Goal: Task Accomplishment & Management: Manage account settings

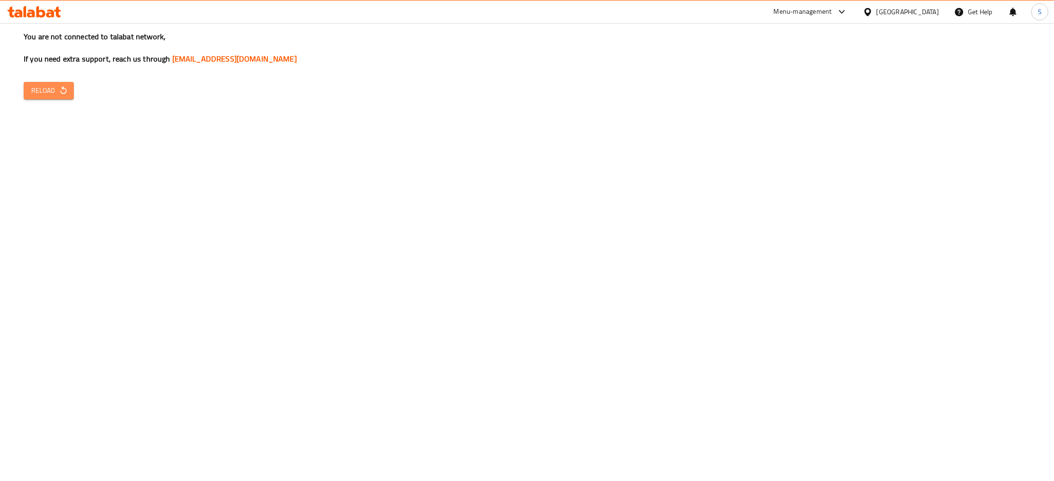
click at [47, 89] on span "Reload" at bounding box center [48, 91] width 35 height 12
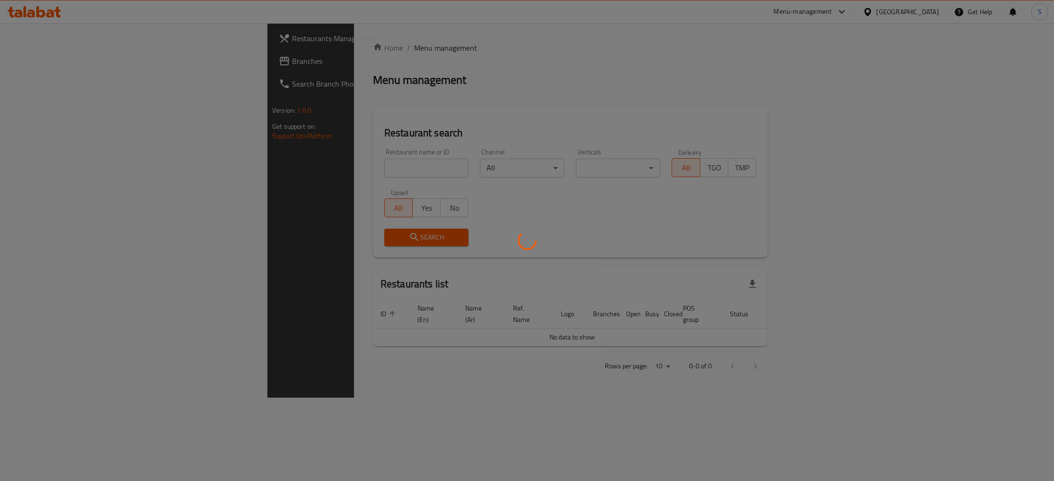
click at [282, 167] on div at bounding box center [527, 240] width 1054 height 481
click at [278, 172] on div at bounding box center [527, 240] width 1054 height 481
click at [284, 168] on div at bounding box center [527, 240] width 1054 height 481
click at [266, 168] on div at bounding box center [527, 240] width 1054 height 481
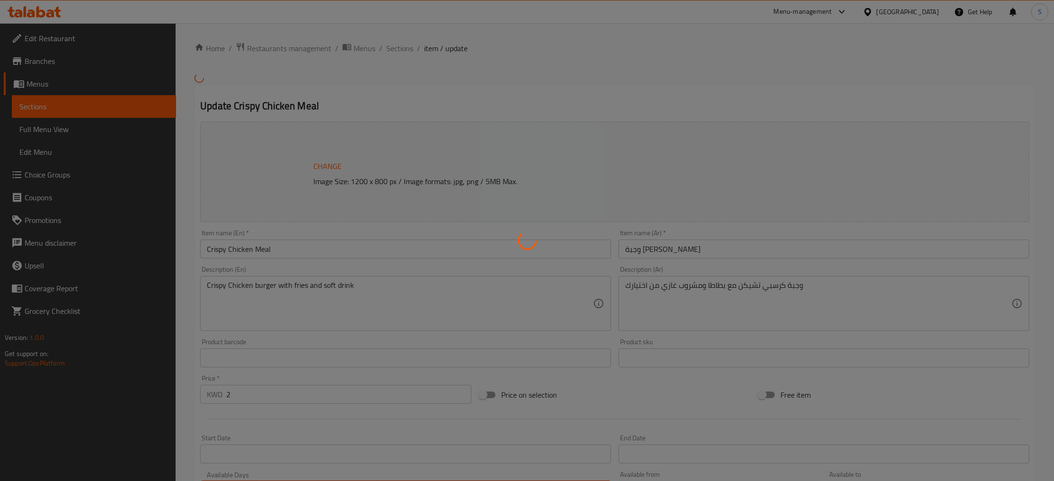
type input "اختيارك من المشروب"
type input "1"
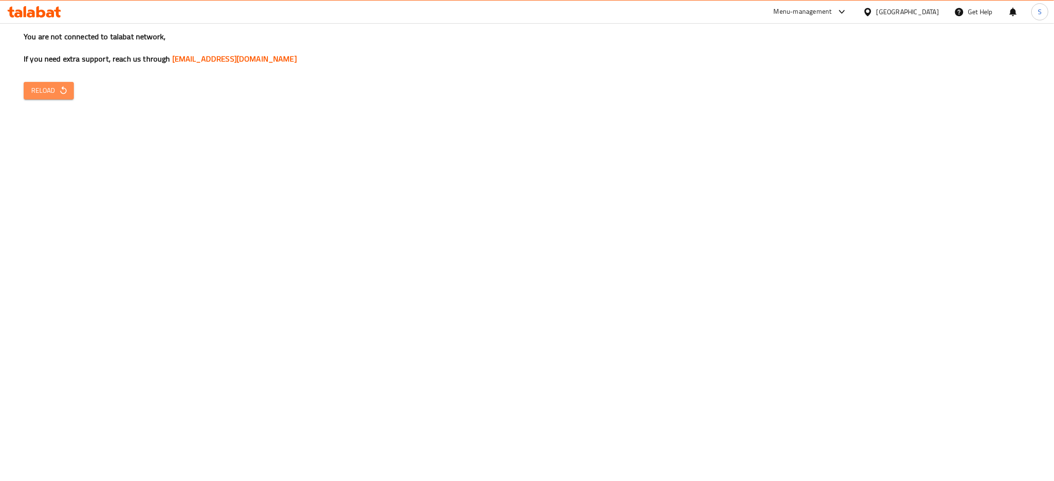
click at [51, 86] on span "Reload" at bounding box center [48, 91] width 35 height 12
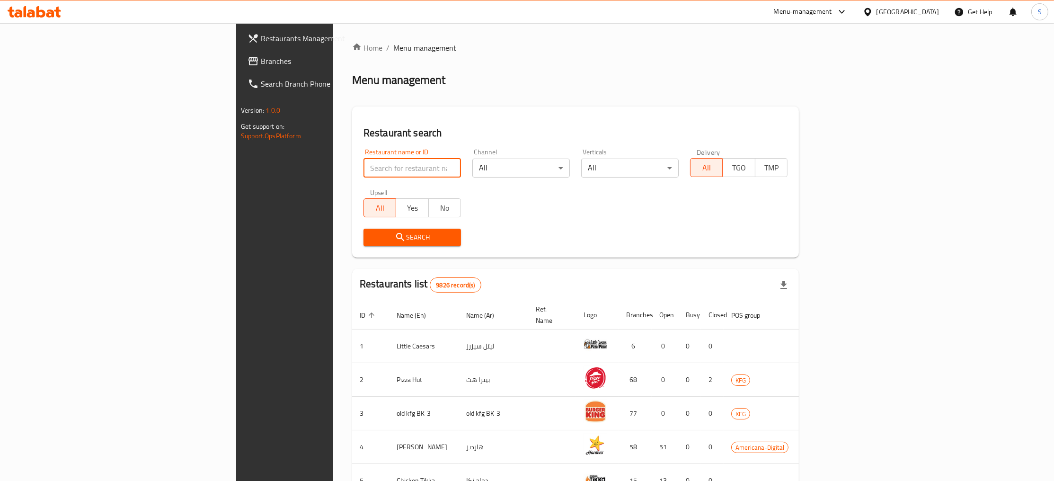
click at [364, 166] on input "search" at bounding box center [413, 168] width 98 height 19
click at [364, 166] on input "he" at bounding box center [413, 168] width 98 height 19
type input "health stop"
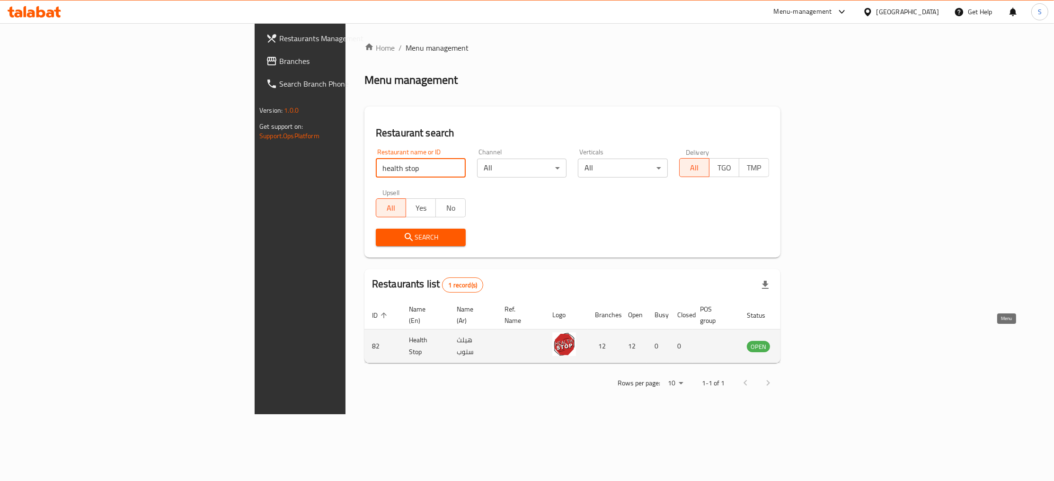
click at [808, 343] on icon "enhanced table" at bounding box center [802, 347] width 10 height 8
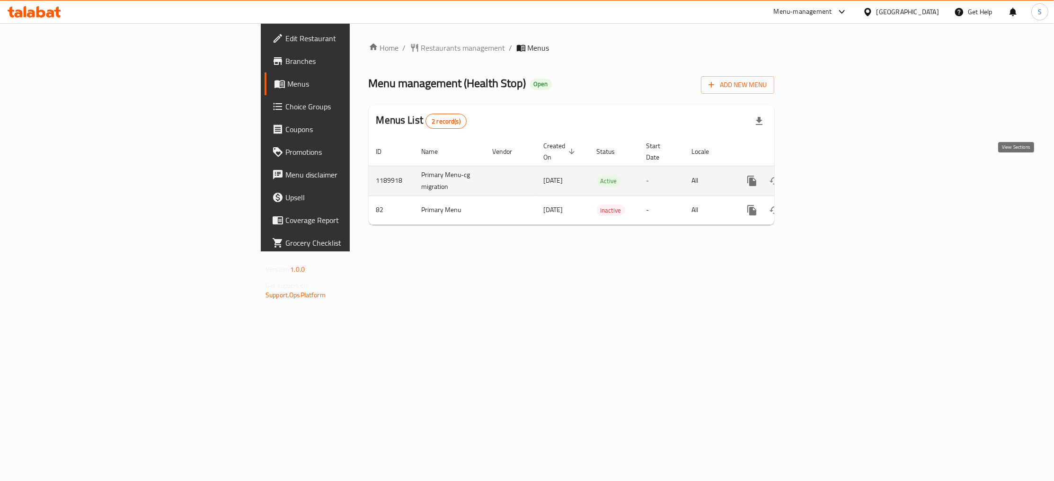
click at [826, 175] on icon "enhanced table" at bounding box center [820, 180] width 11 height 11
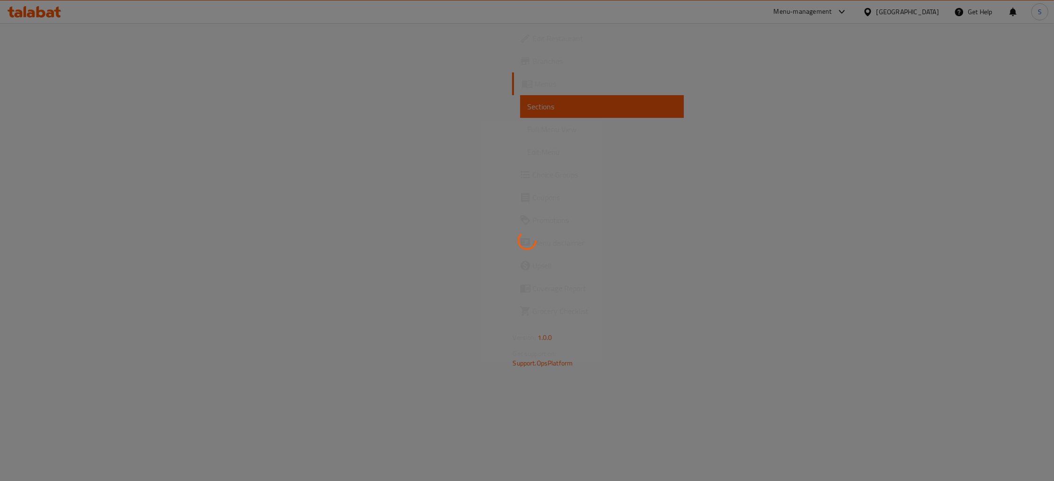
click at [472, 91] on div at bounding box center [527, 240] width 1054 height 481
click at [611, 107] on div at bounding box center [527, 240] width 1054 height 481
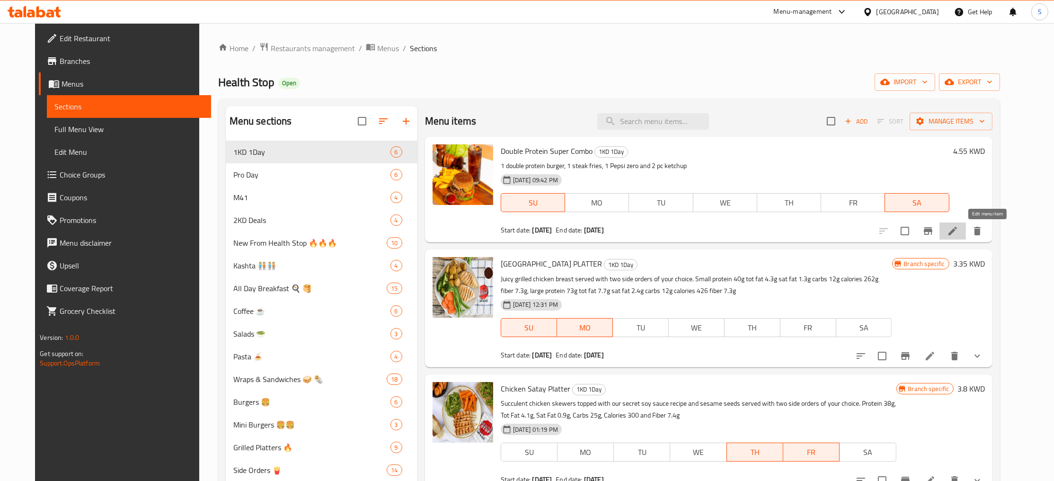
click at [959, 235] on icon at bounding box center [952, 230] width 11 height 11
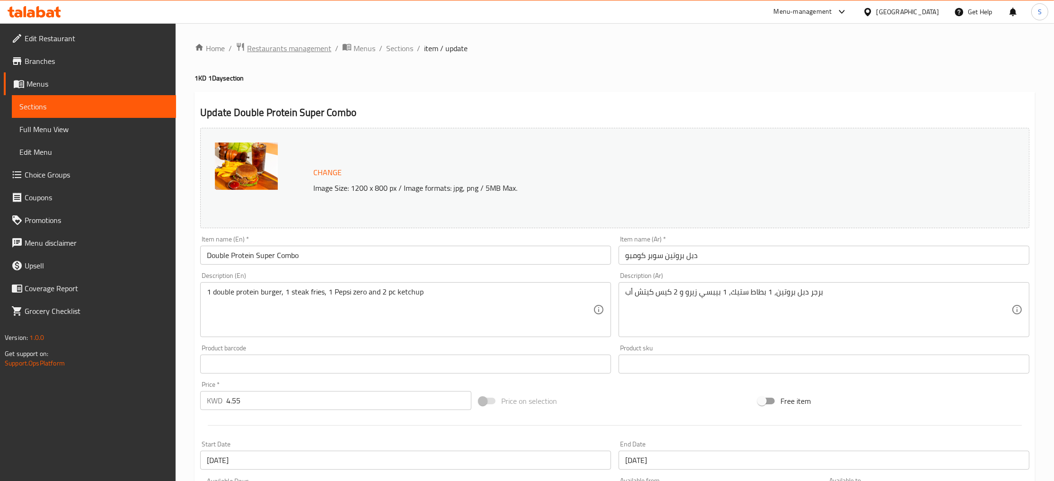
click at [297, 46] on span "Restaurants management" at bounding box center [289, 48] width 84 height 11
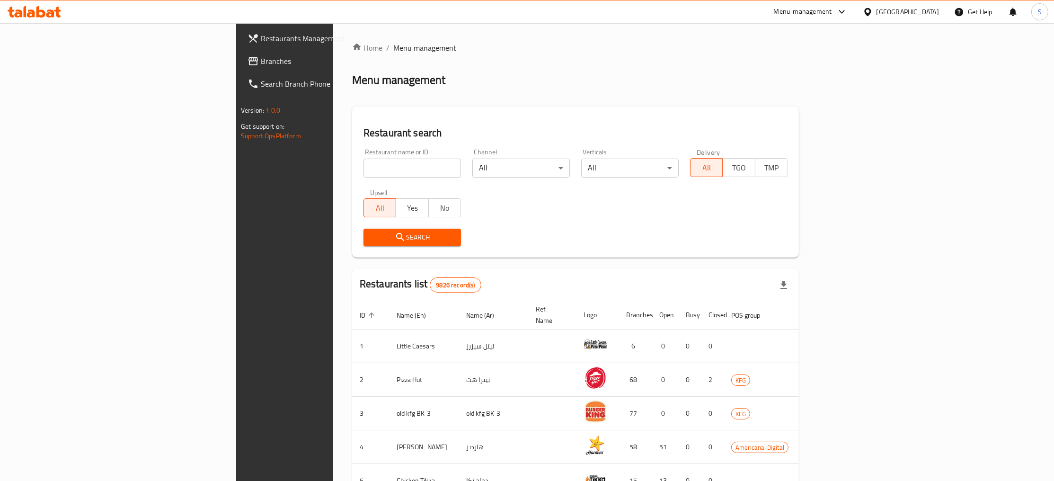
click at [364, 161] on input "search" at bounding box center [413, 168] width 98 height 19
click button "Search" at bounding box center [413, 238] width 98 height 18
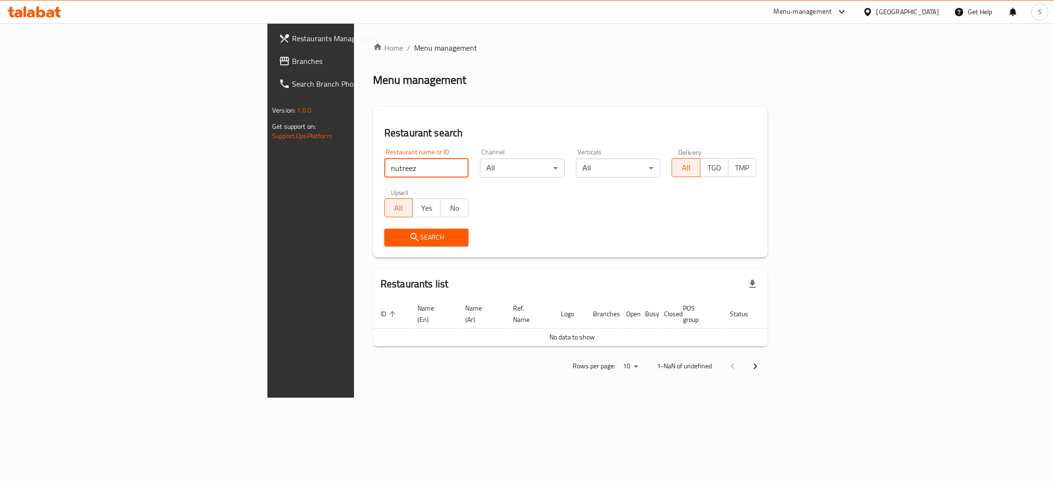
click button "Search" at bounding box center [426, 238] width 85 height 18
click at [384, 174] on input "nutreez" at bounding box center [426, 168] width 85 height 19
click at [384, 162] on input "nutree" at bounding box center [426, 168] width 85 height 19
type input "nutreez"
click button "Search" at bounding box center [426, 238] width 85 height 18
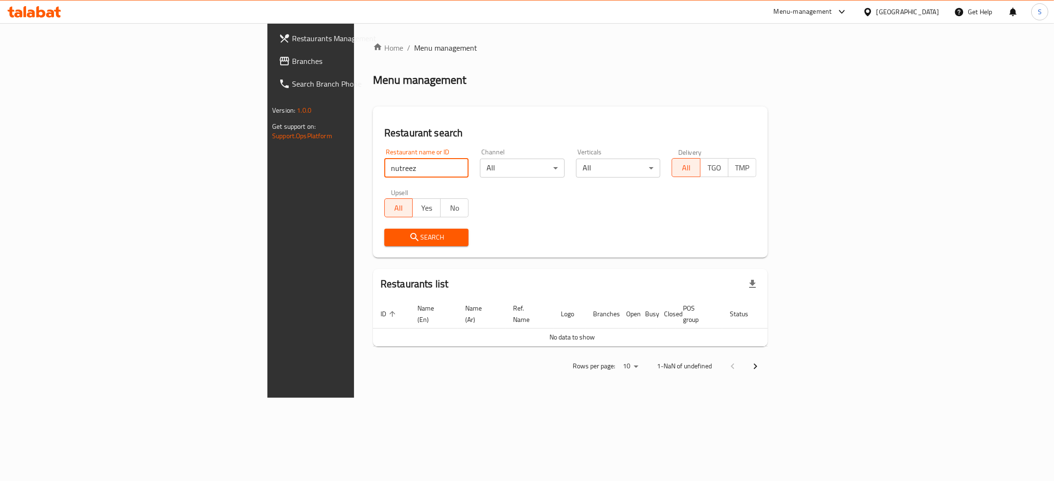
click at [384, 170] on input "nutreez" at bounding box center [426, 168] width 85 height 19
click button "Search" at bounding box center [426, 238] width 85 height 18
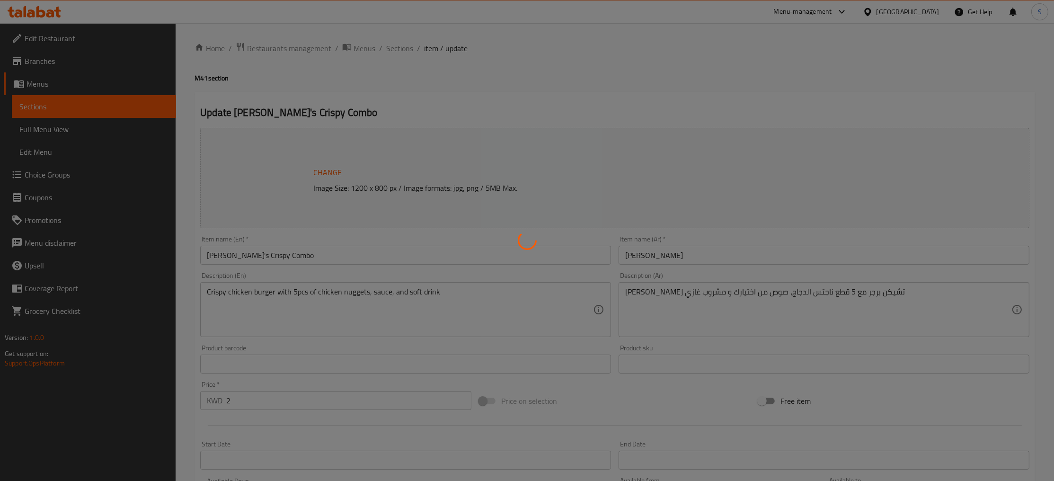
type input "اختيارك من الصوص"
type input "1"
type input "اختيارك من المشروب"
type input "1"
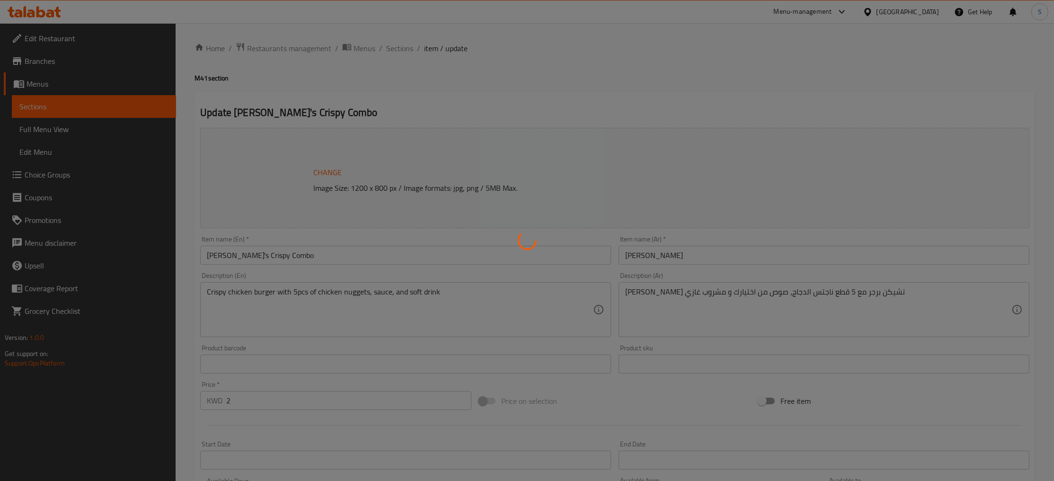
type input "1"
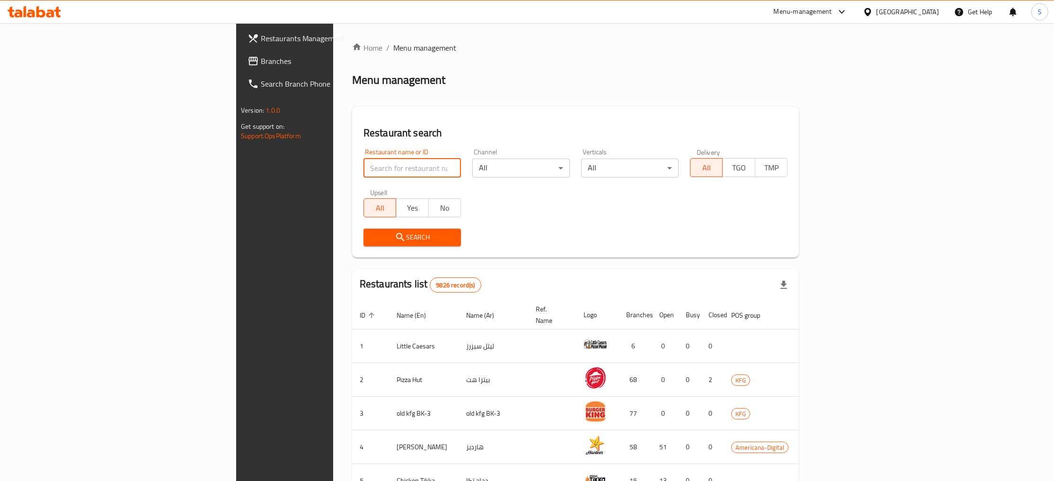
click at [364, 176] on input "search" at bounding box center [413, 168] width 98 height 19
type input "nutreez"
click button "Search" at bounding box center [413, 238] width 98 height 18
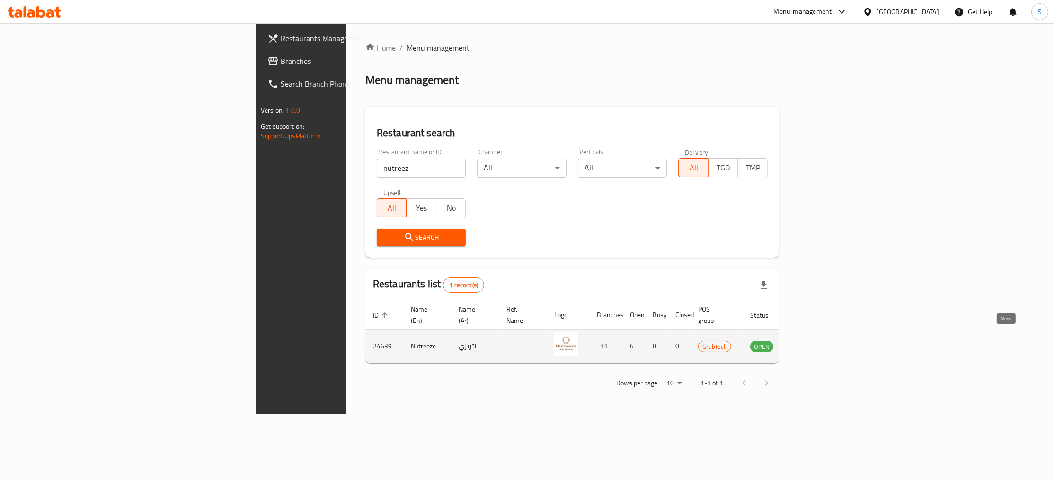
click at [811, 343] on icon "enhanced table" at bounding box center [805, 347] width 10 height 8
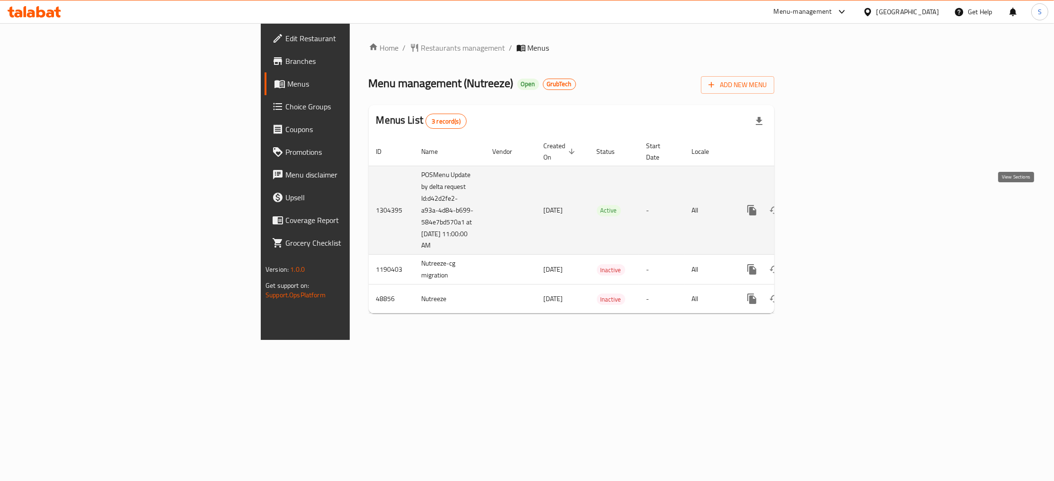
click at [826, 204] on icon "enhanced table" at bounding box center [820, 209] width 11 height 11
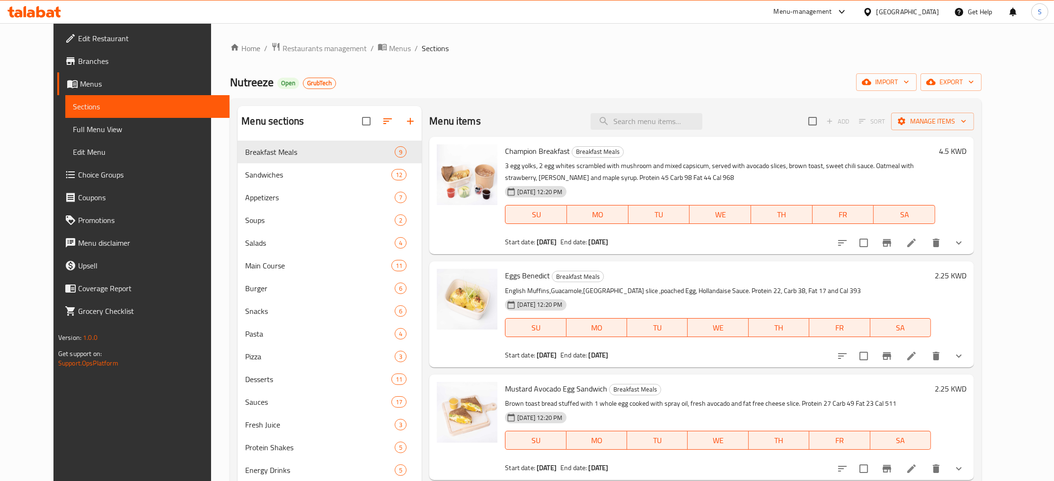
click at [528, 71] on div "Home / Restaurants management / Menus / Sections Nutreeze Open GrubTech import …" at bounding box center [606, 318] width 752 height 552
click at [671, 118] on input "search" at bounding box center [647, 121] width 112 height 17
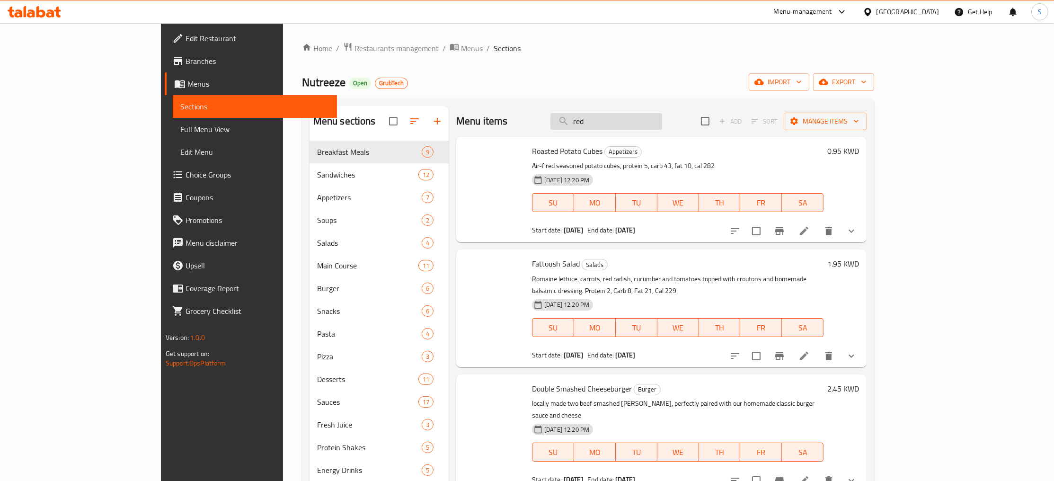
type input "red"
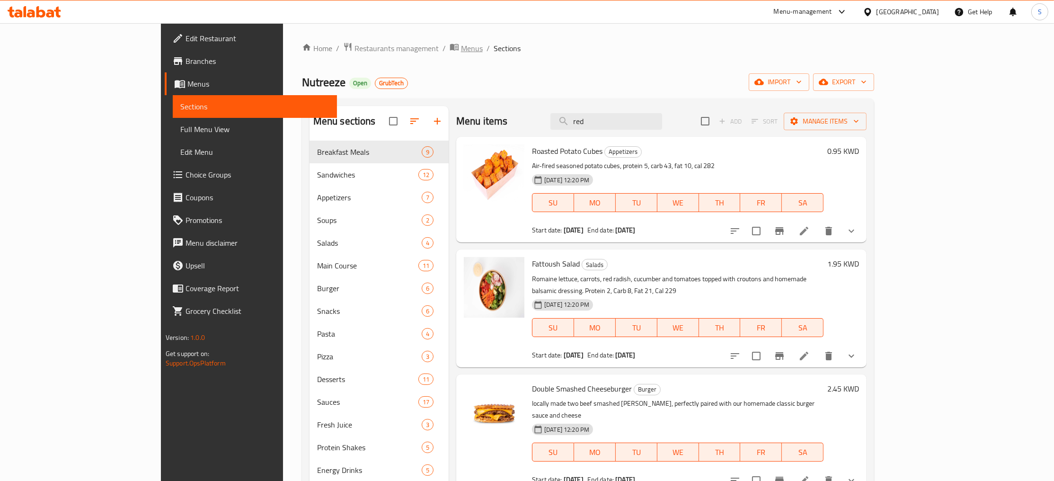
click at [461, 51] on span "Menus" at bounding box center [472, 48] width 22 height 11
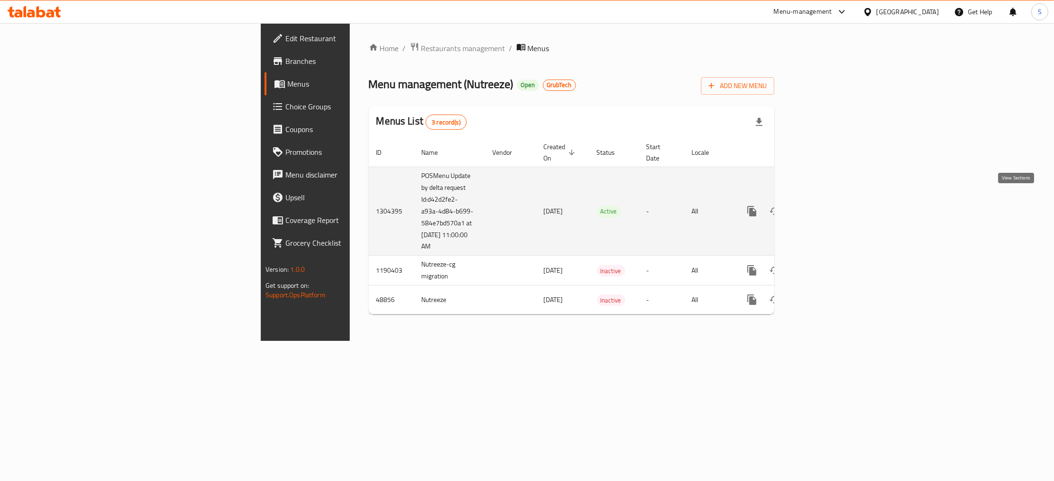
click at [826, 205] on icon "enhanced table" at bounding box center [820, 210] width 11 height 11
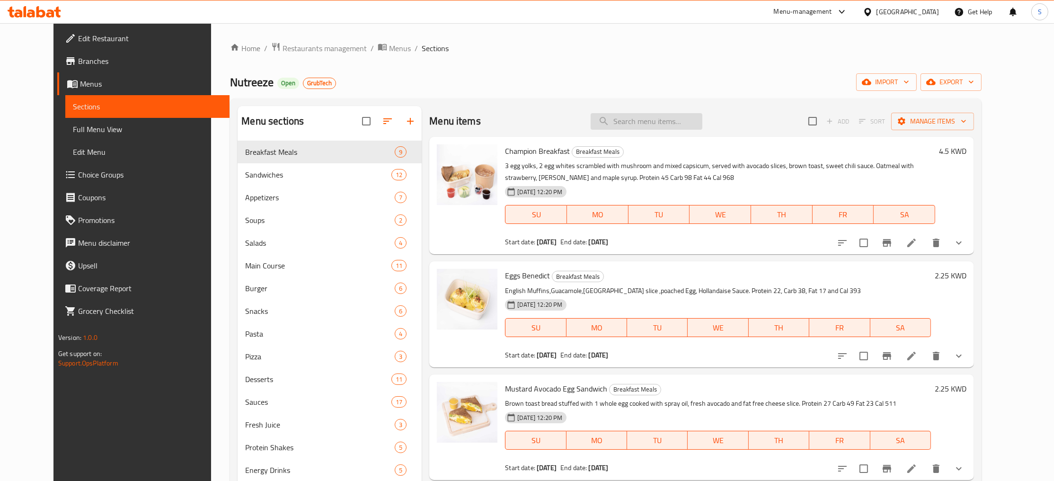
click at [702, 119] on input "search" at bounding box center [647, 121] width 112 height 17
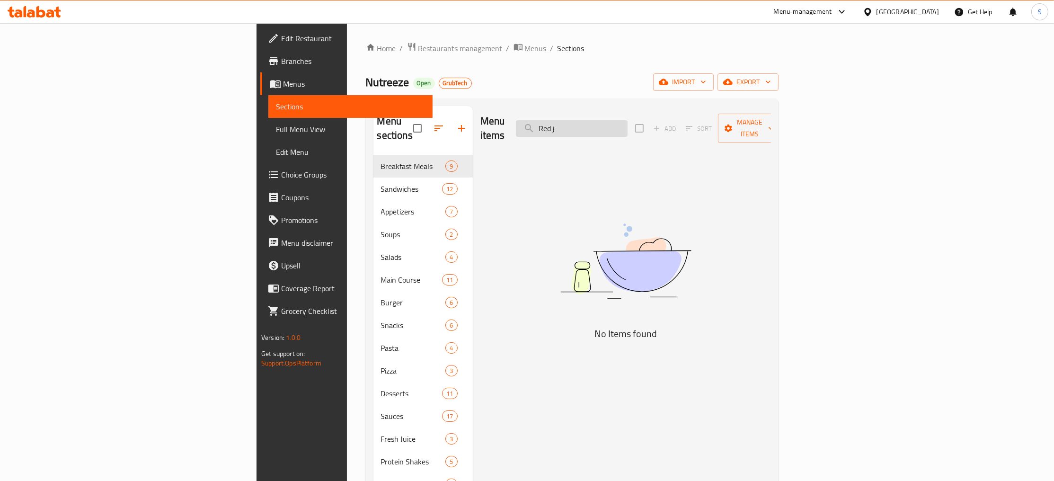
click at [628, 120] on input "Red j" at bounding box center [572, 128] width 112 height 17
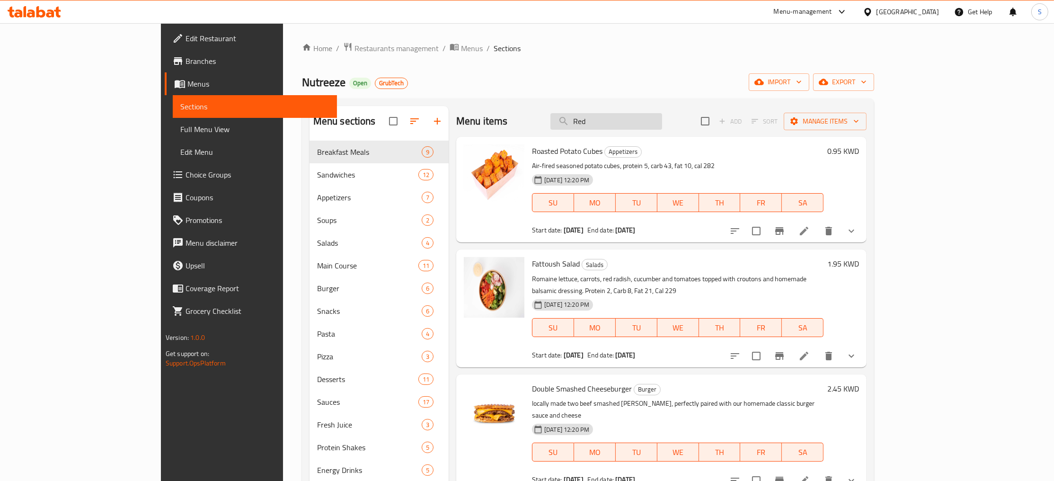
type input "Red j"
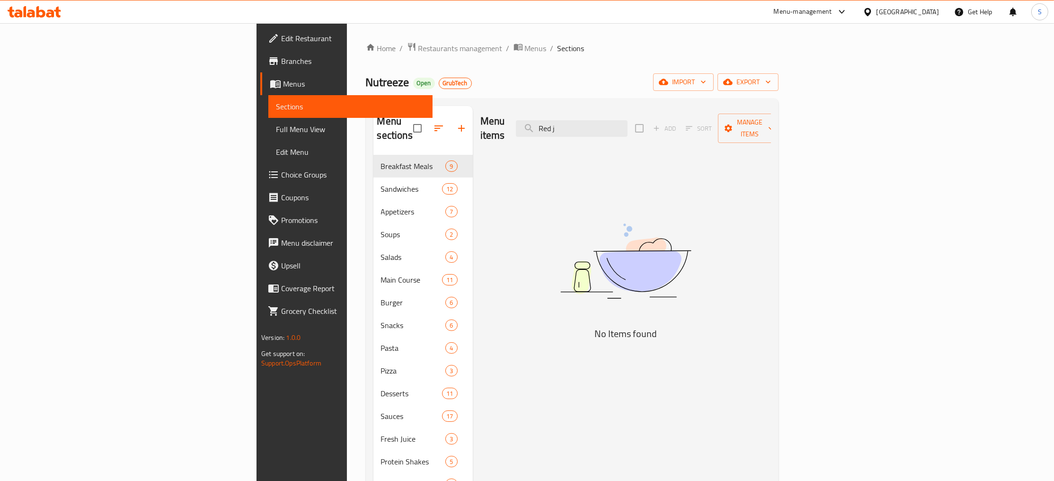
drag, startPoint x: 693, startPoint y: 118, endPoint x: 555, endPoint y: 136, distance: 138.9
click at [557, 135] on input "Red j" at bounding box center [572, 128] width 112 height 17
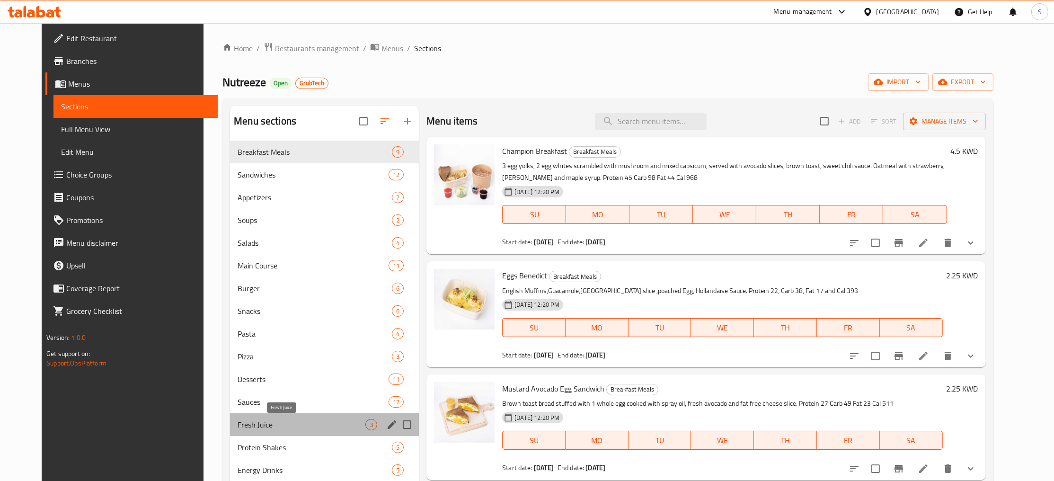
click at [266, 426] on span "Fresh Juice" at bounding box center [302, 424] width 128 height 11
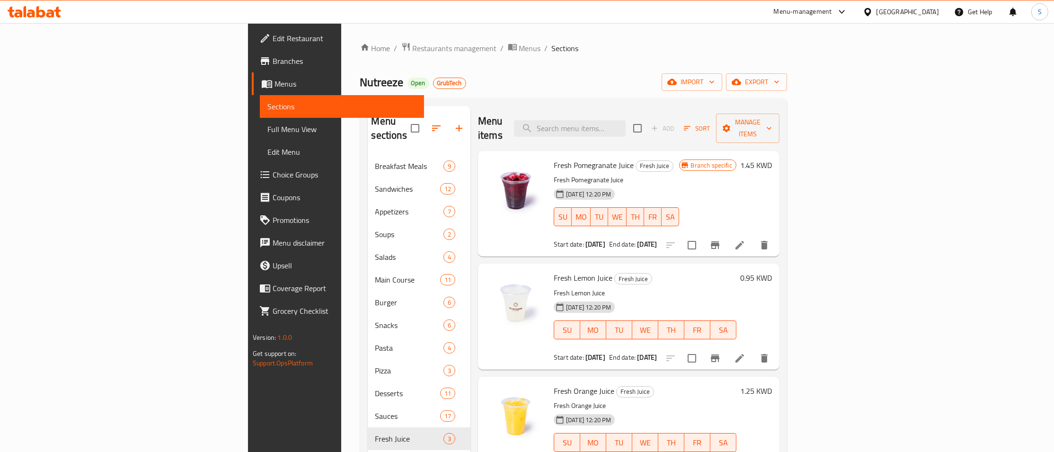
click at [543, 83] on div "Nutreeze Open GrubTech import export" at bounding box center [573, 82] width 427 height 18
click at [413, 48] on span "Restaurants management" at bounding box center [455, 48] width 84 height 11
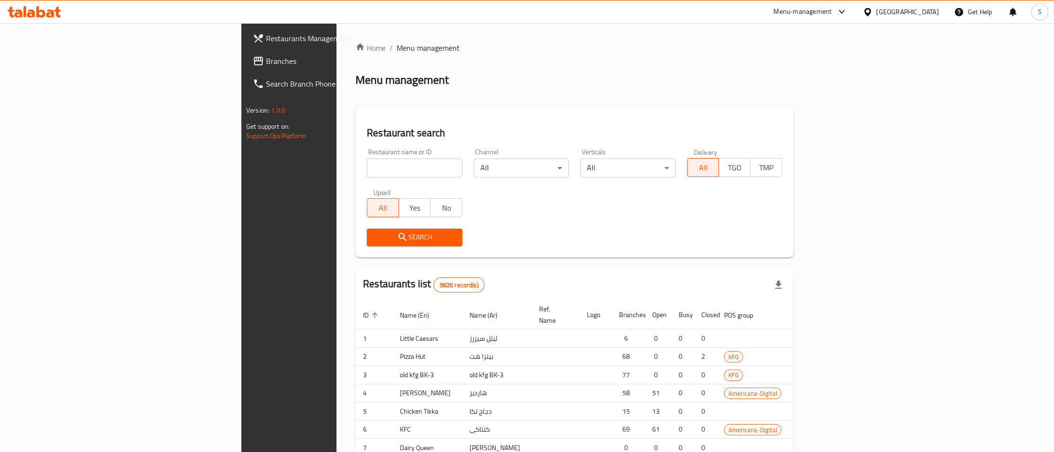
click at [337, 99] on div at bounding box center [527, 226] width 1054 height 452
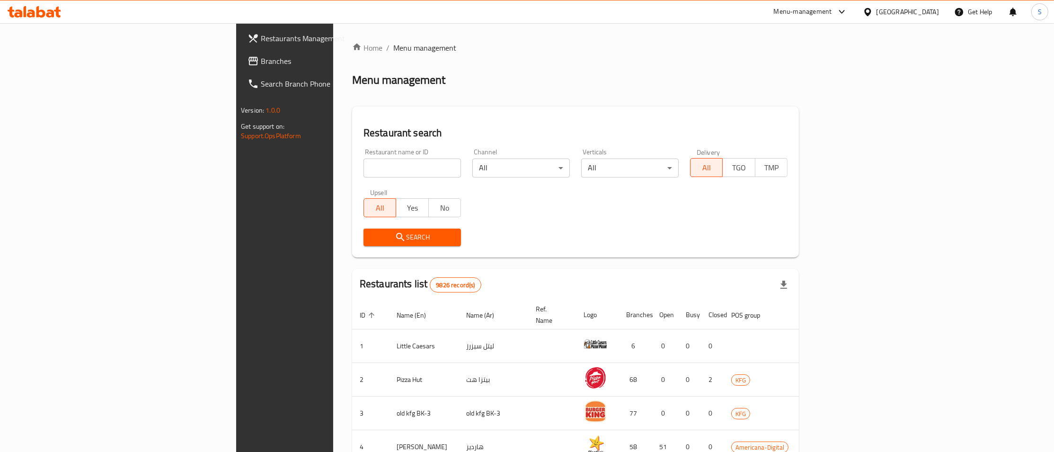
click at [358, 178] on div "Restaurant name or ID Restaurant name or ID" at bounding box center [412, 163] width 109 height 40
click at [364, 171] on input "search" at bounding box center [413, 168] width 98 height 19
click button "Search" at bounding box center [413, 238] width 98 height 18
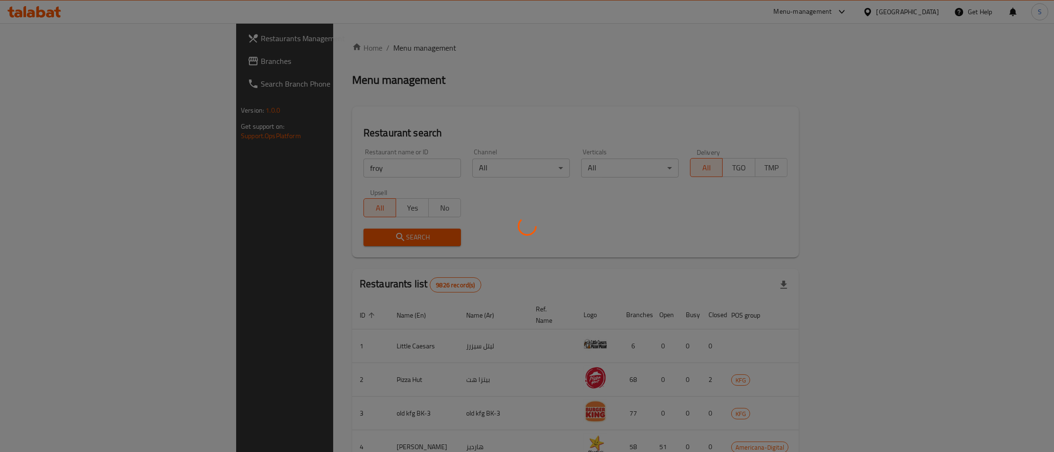
click at [551, 85] on div at bounding box center [527, 226] width 1054 height 452
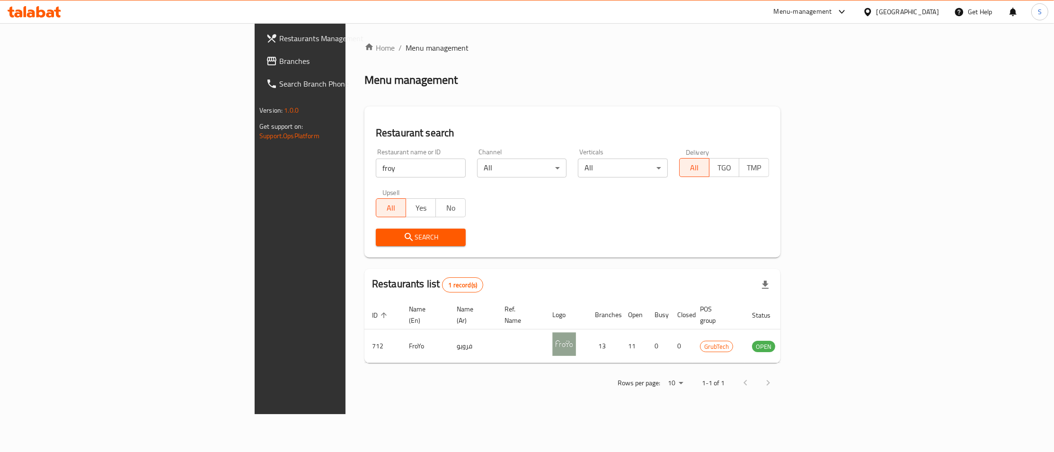
drag, startPoint x: 268, startPoint y: 157, endPoint x: 151, endPoint y: 175, distance: 118.4
click at [346, 175] on div "Home / Menu management Menu management Restaurant search Restaurant name or ID …" at bounding box center [573, 218] width 454 height 391
drag, startPoint x: 194, startPoint y: 176, endPoint x: 157, endPoint y: 172, distance: 37.1
click at [376, 172] on input "froy" at bounding box center [421, 168] width 90 height 19
type input "health stop"
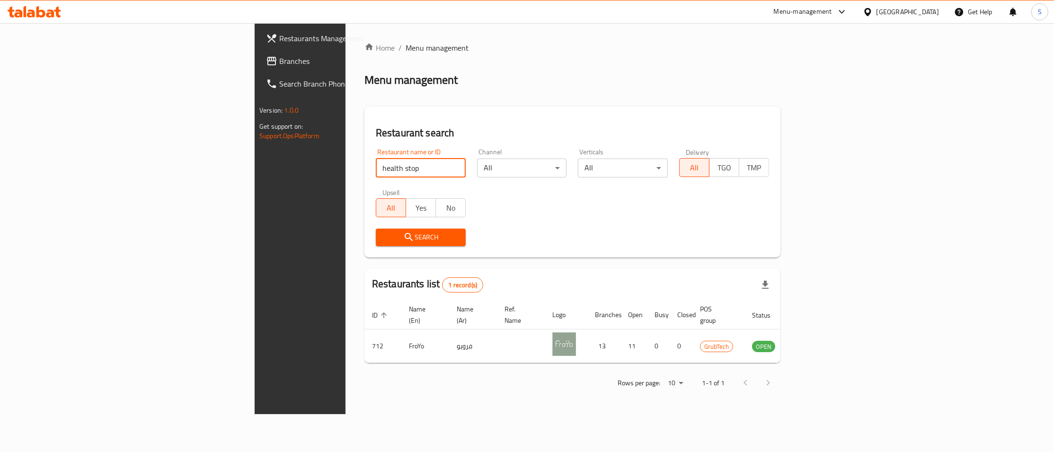
click button "Search" at bounding box center [421, 238] width 90 height 18
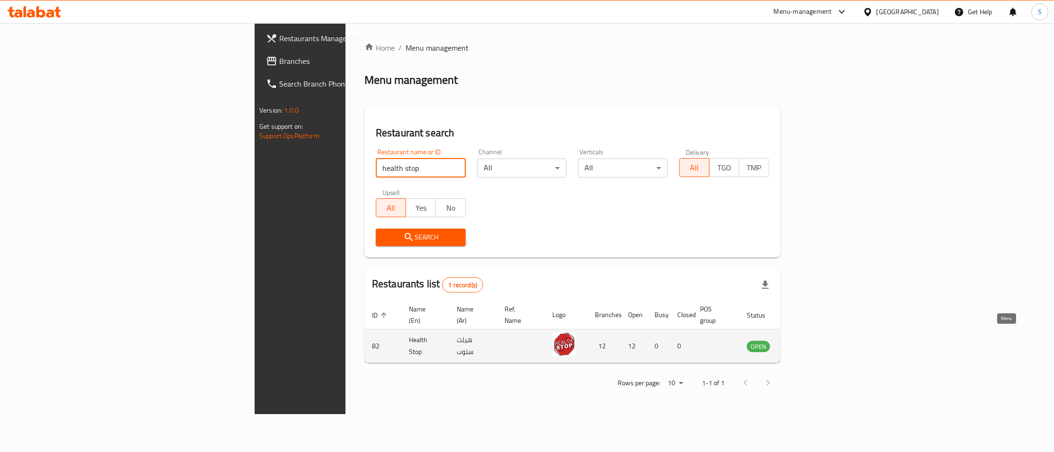
click at [808, 340] on icon "enhanced table" at bounding box center [802, 345] width 11 height 11
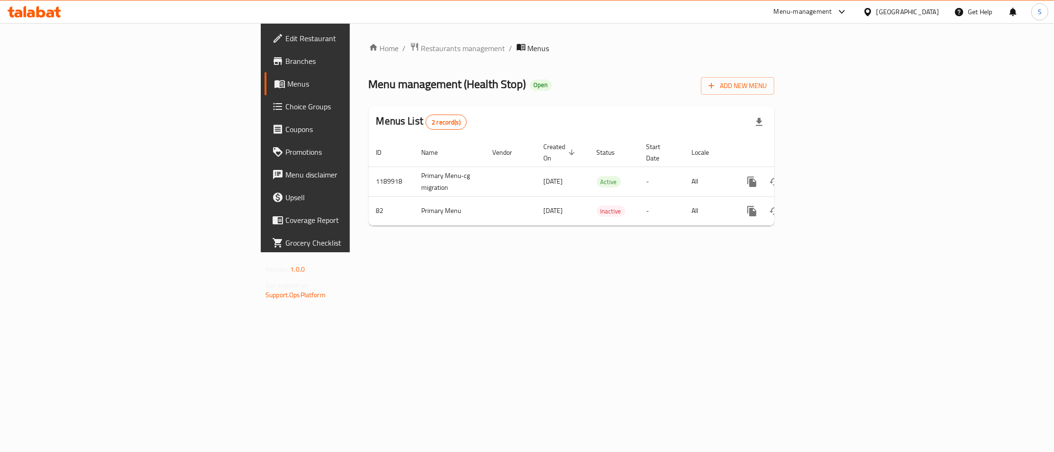
click at [285, 64] on span "Branches" at bounding box center [357, 60] width 144 height 11
